Goal: Task Accomplishment & Management: Manage account settings

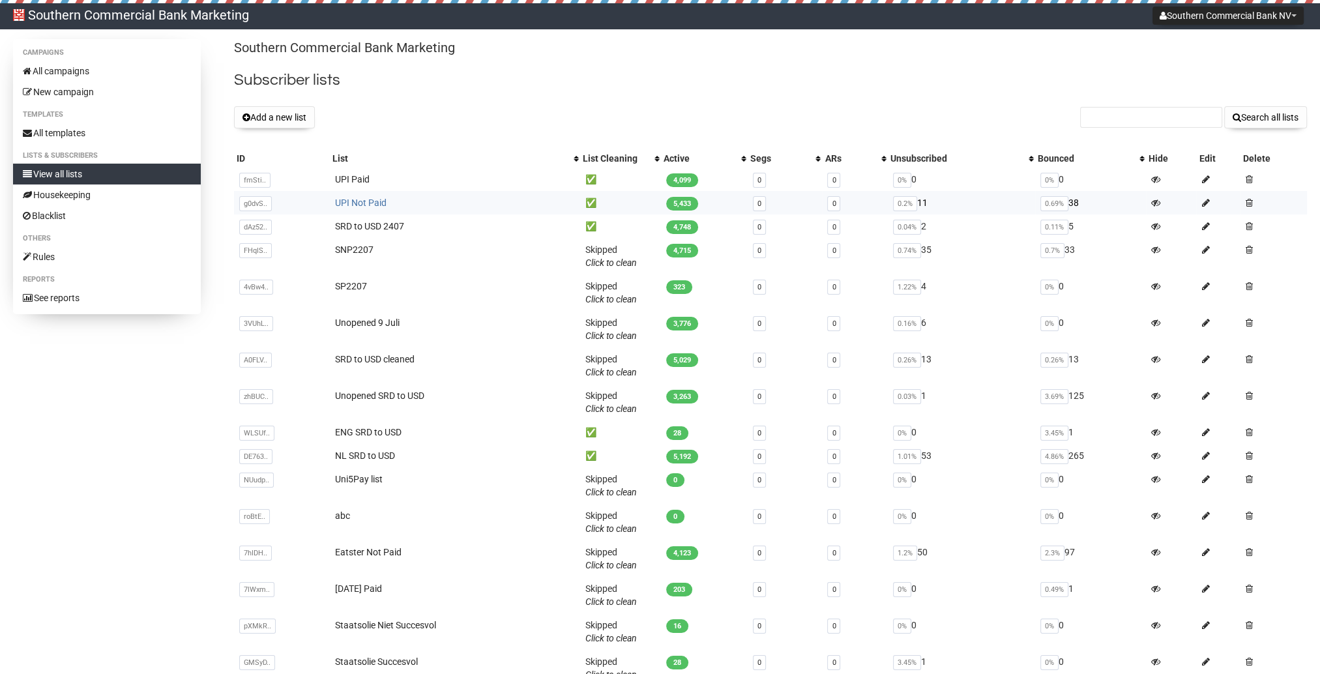
click at [374, 201] on link "UPI Not Paid" at bounding box center [361, 203] width 52 height 10
click at [314, 118] on button "Add a new list" at bounding box center [274, 117] width 81 height 22
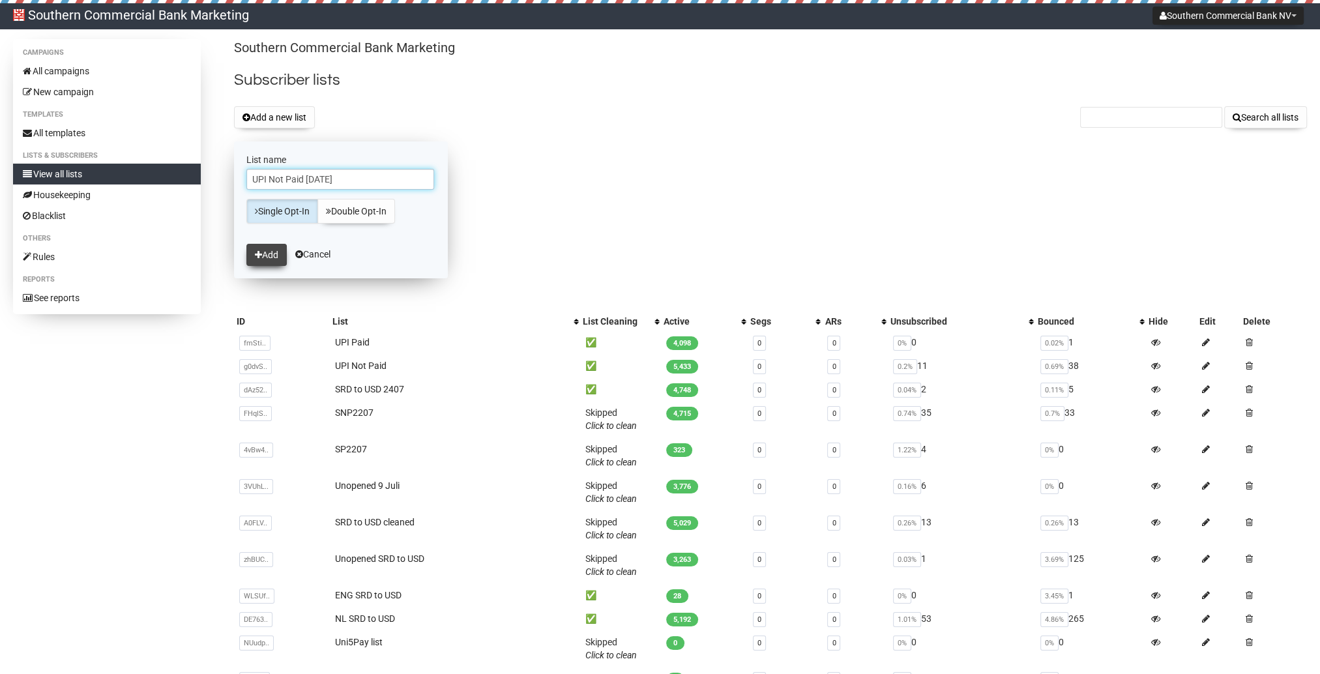
type input "UPI Not Paid [DATE]"
click at [266, 250] on button "Add" at bounding box center [266, 255] width 40 height 22
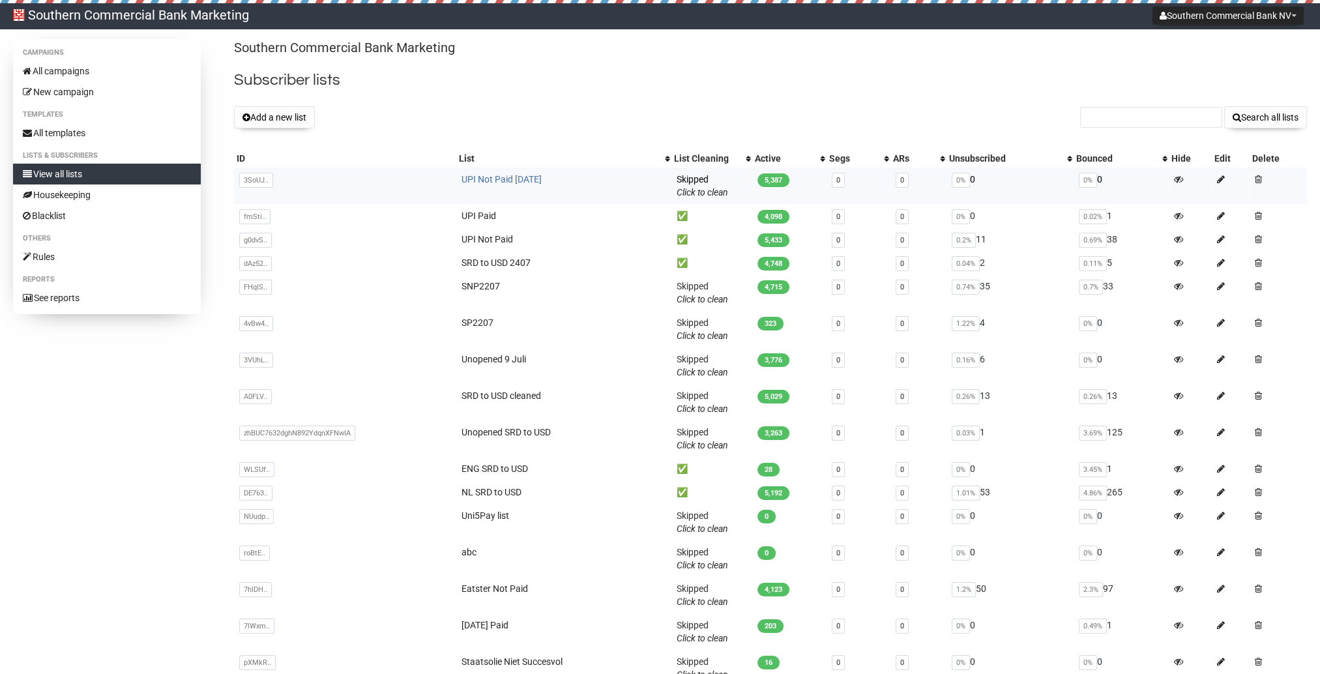
click at [477, 181] on link "UPI Not Paid [DATE]" at bounding box center [502, 179] width 80 height 10
